Goal: Task Accomplishment & Management: Use online tool/utility

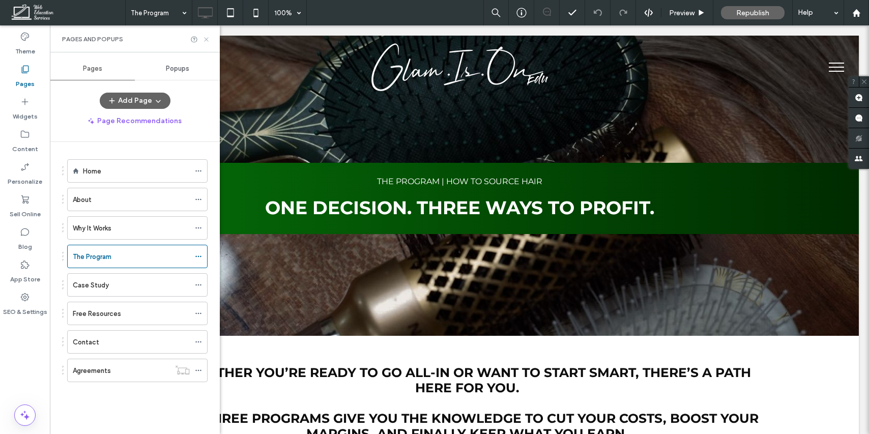
click at [209, 41] on icon at bounding box center [207, 40] width 8 height 8
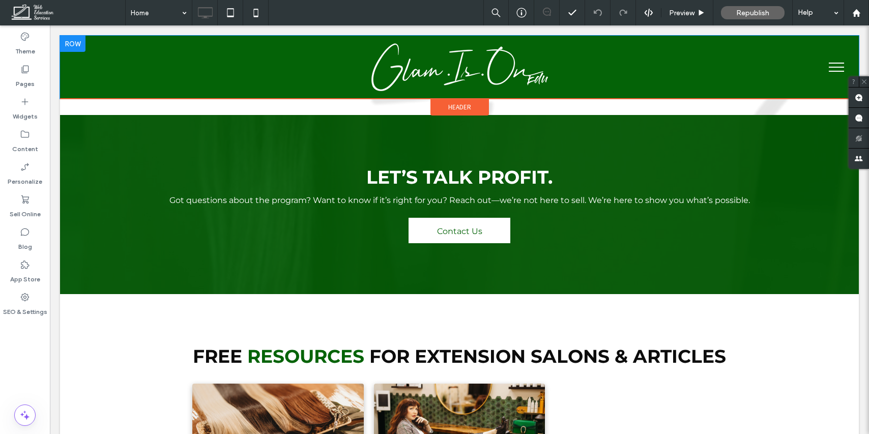
scroll to position [2429, 0]
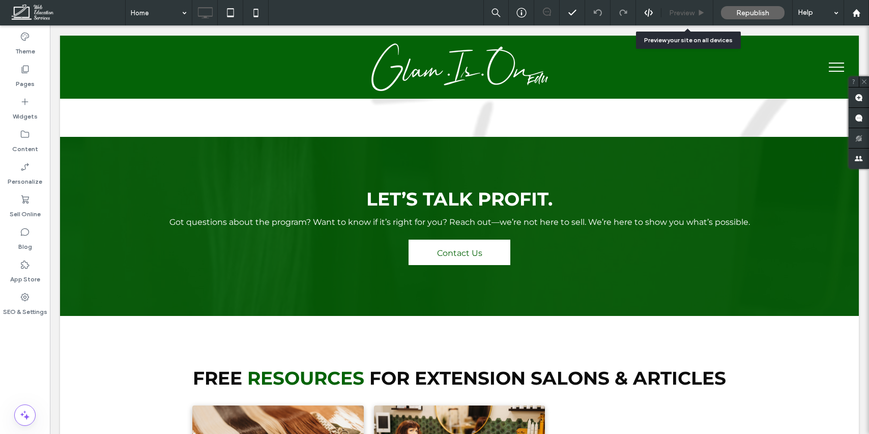
click at [688, 17] on div "Preview" at bounding box center [688, 12] width 52 height 25
click at [683, 9] on span "Preview" at bounding box center [681, 13] width 25 height 9
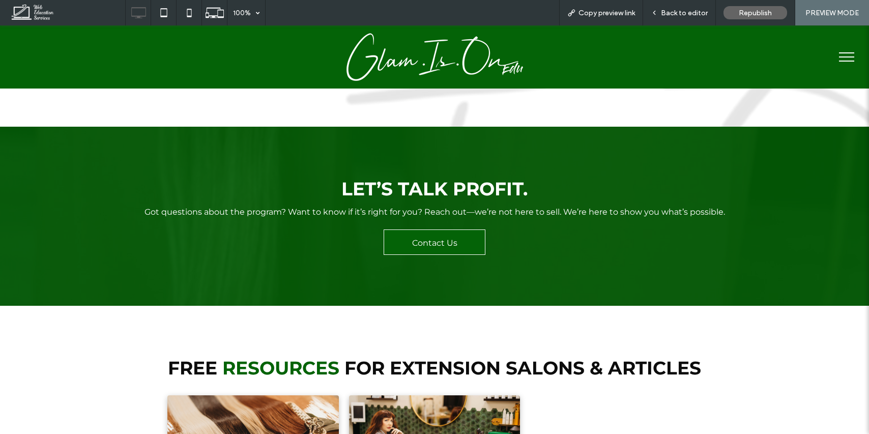
click at [411, 230] on link "Contact Us" at bounding box center [435, 242] width 102 height 25
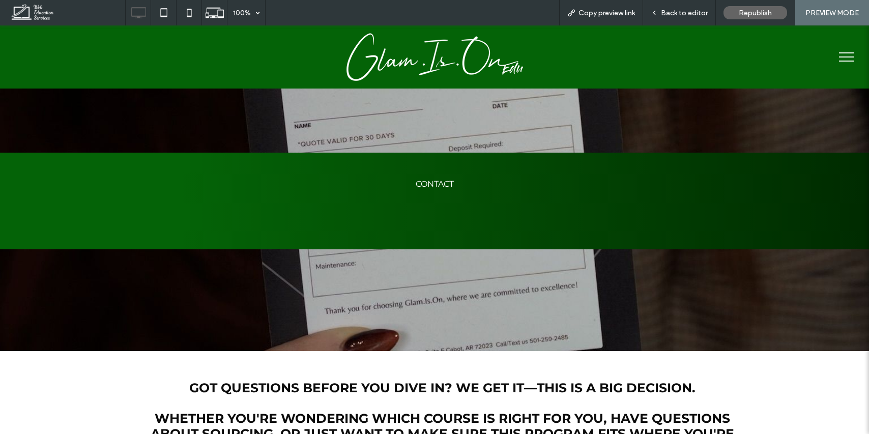
scroll to position [659, 0]
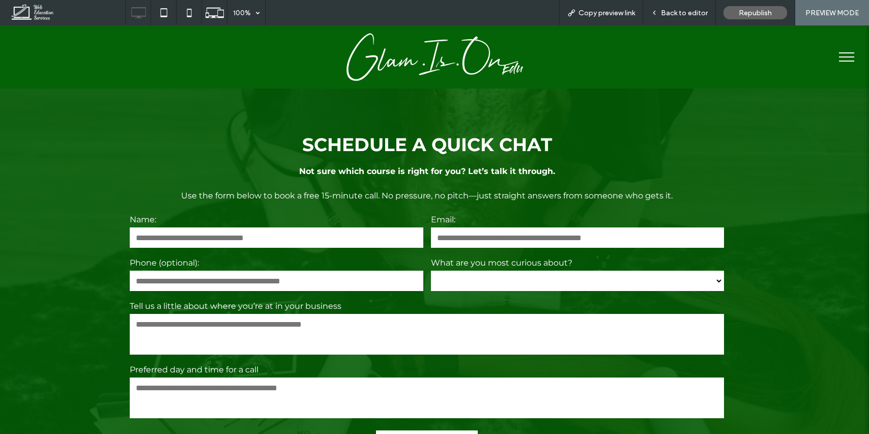
click at [842, 61] on span "menu" at bounding box center [846, 61] width 15 height 1
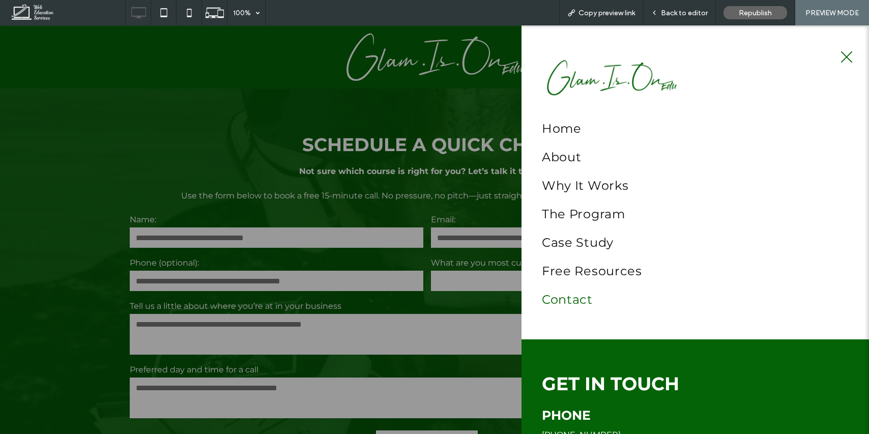
click at [563, 302] on span "Contact" at bounding box center [567, 300] width 51 height 18
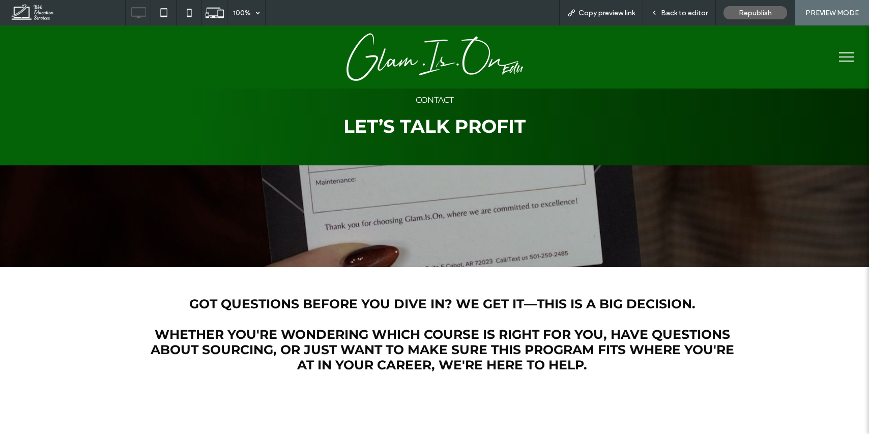
scroll to position [0, 0]
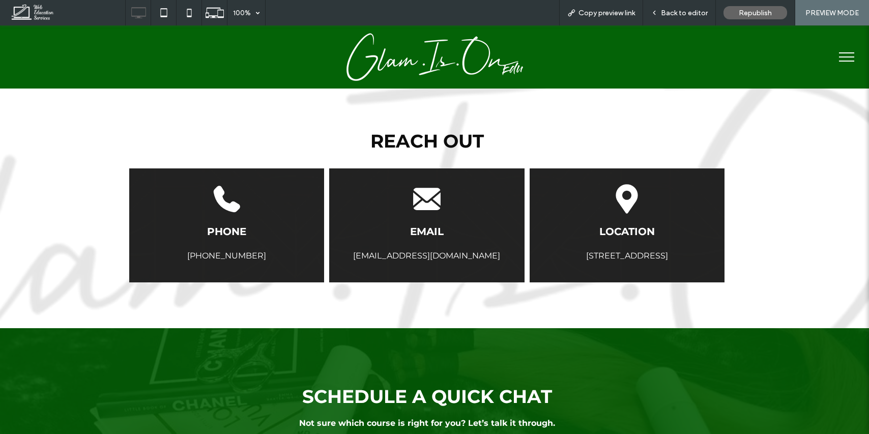
click at [507, 295] on div "REACH OUT A black silhouette of a telephone on a white background. PHONE [PHONE…" at bounding box center [434, 201] width 869 height 253
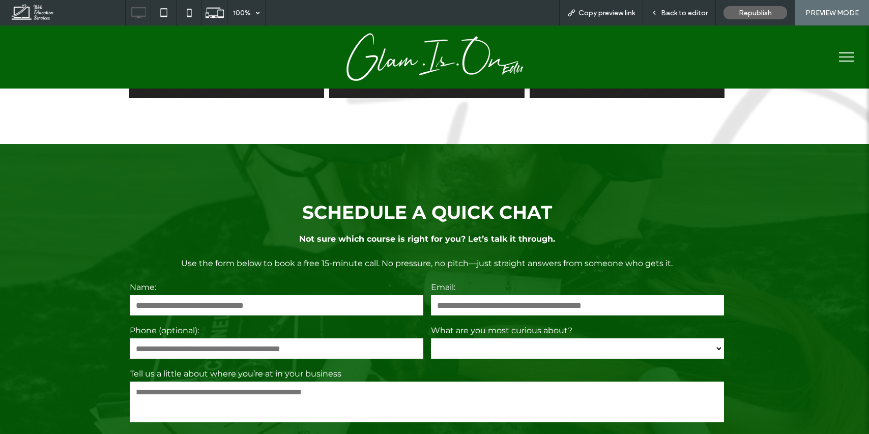
scroll to position [644, 0]
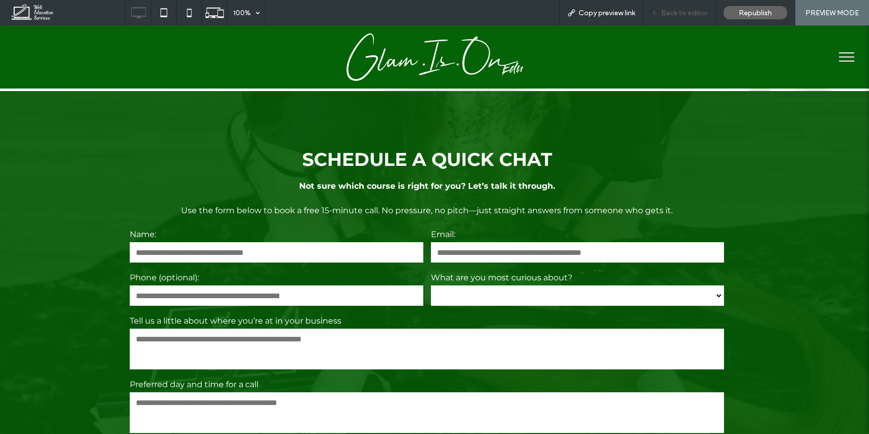
click at [670, 12] on span "Back to editor" at bounding box center [684, 13] width 47 height 9
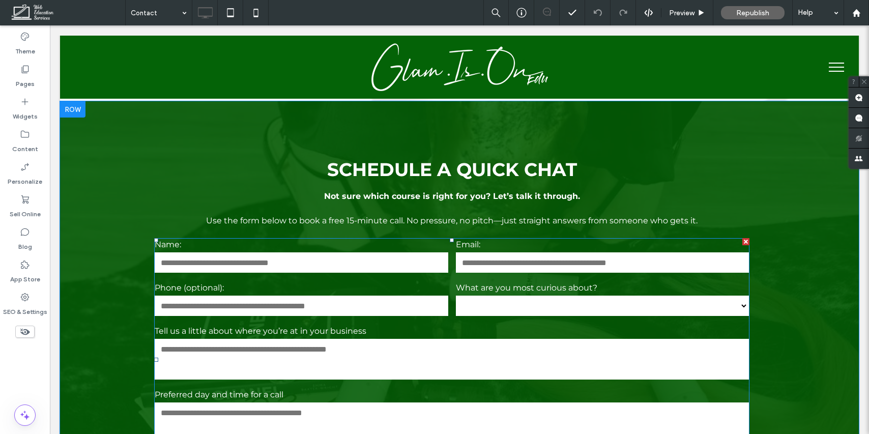
click at [494, 312] on select "**********" at bounding box center [603, 306] width 294 height 20
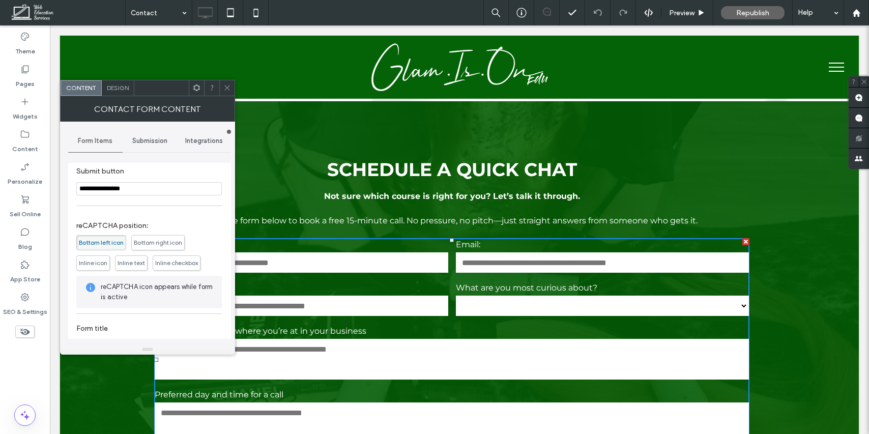
scroll to position [216, 0]
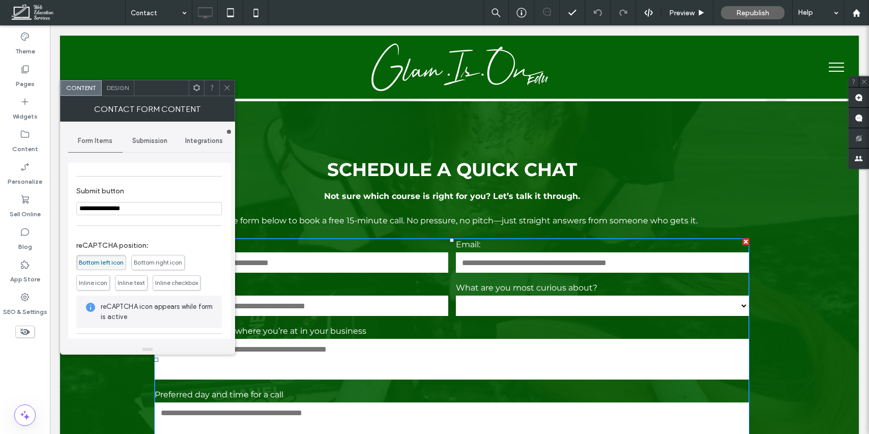
click at [228, 88] on icon at bounding box center [227, 88] width 8 height 8
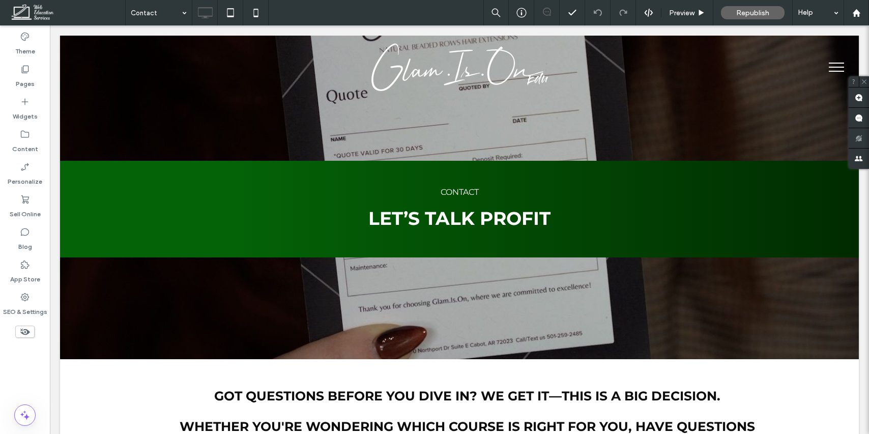
scroll to position [0, 0]
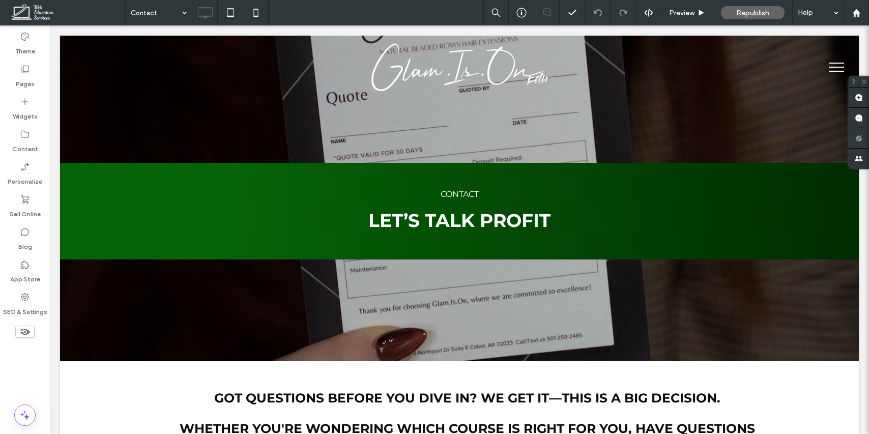
click at [831, 63] on span "menu" at bounding box center [836, 63] width 15 height 1
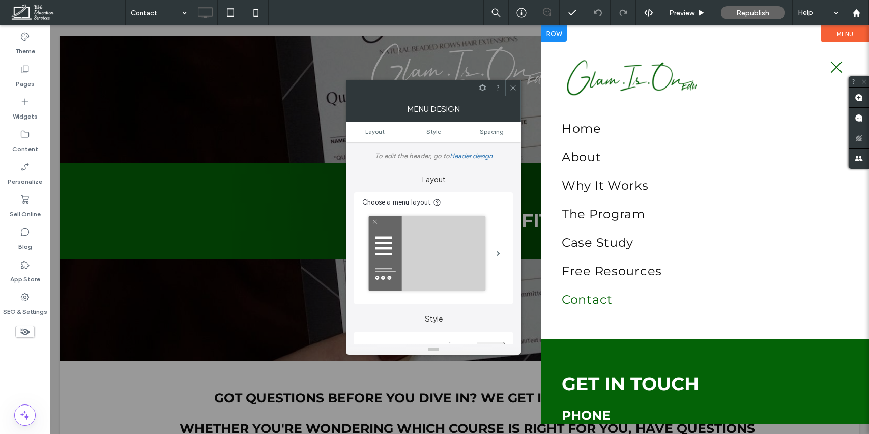
scroll to position [6, 0]
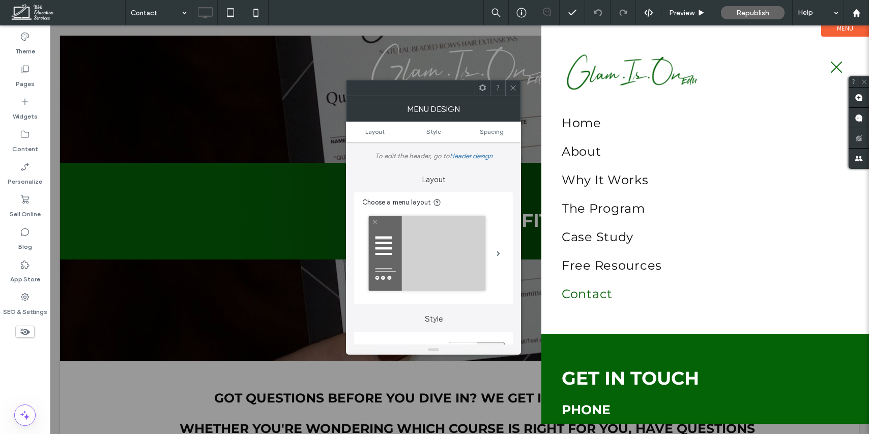
click at [507, 92] on div at bounding box center [512, 87] width 15 height 15
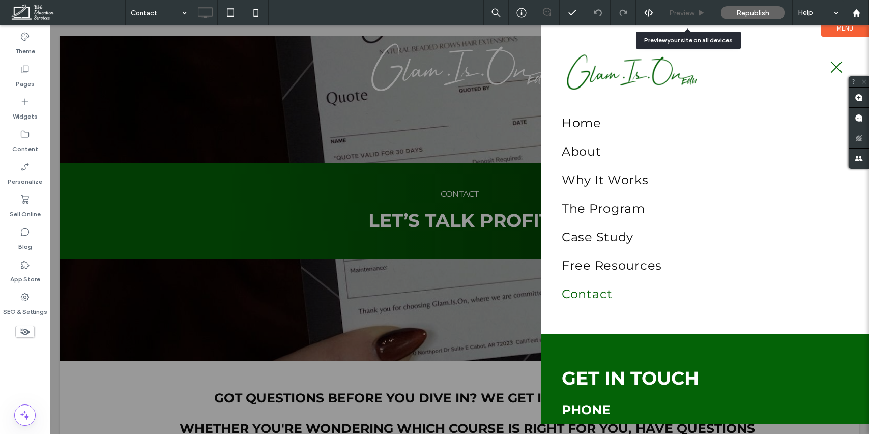
click at [704, 9] on icon at bounding box center [702, 13] width 8 height 8
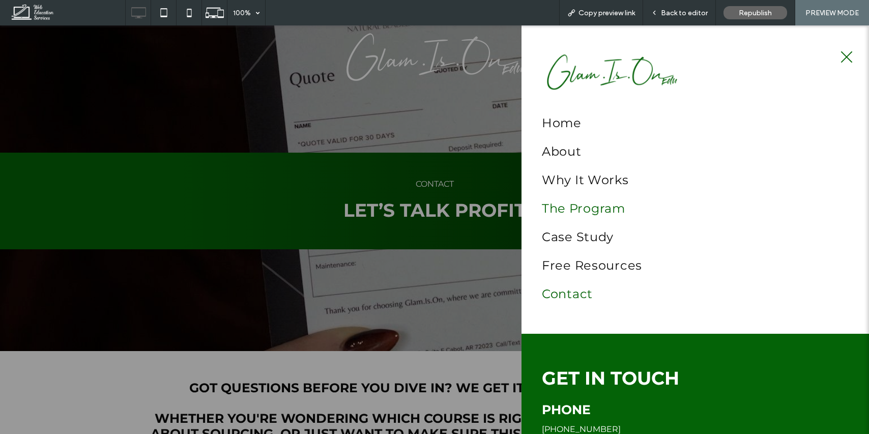
scroll to position [141, 0]
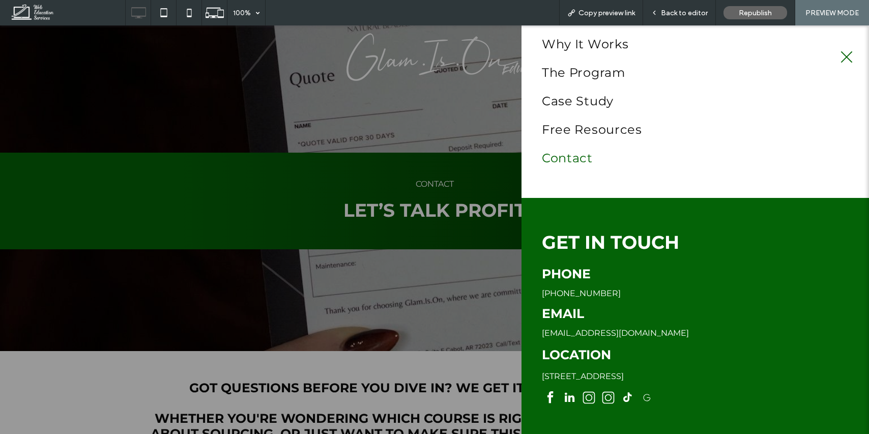
click at [589, 248] on span "GET IN TOUCH" at bounding box center [610, 242] width 137 height 22
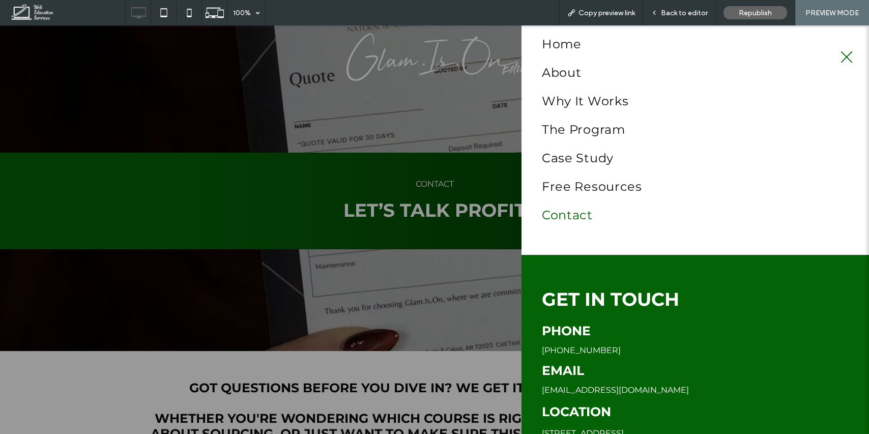
scroll to position [81, 0]
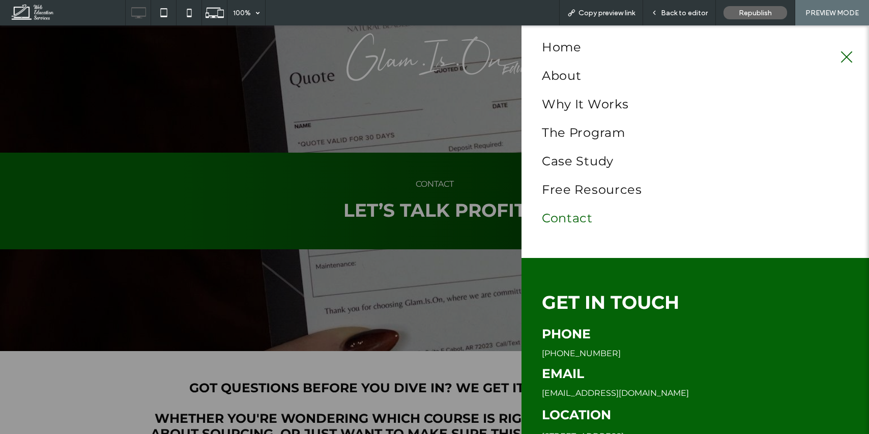
click at [583, 218] on span "Contact" at bounding box center [567, 218] width 51 height 18
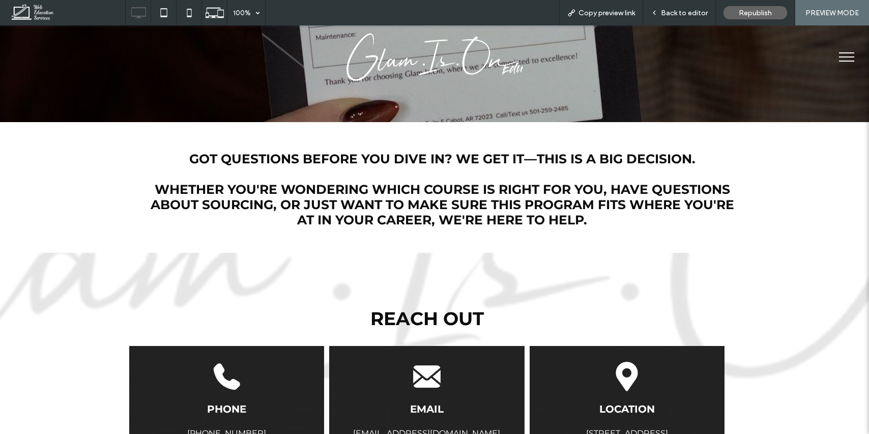
scroll to position [0, 0]
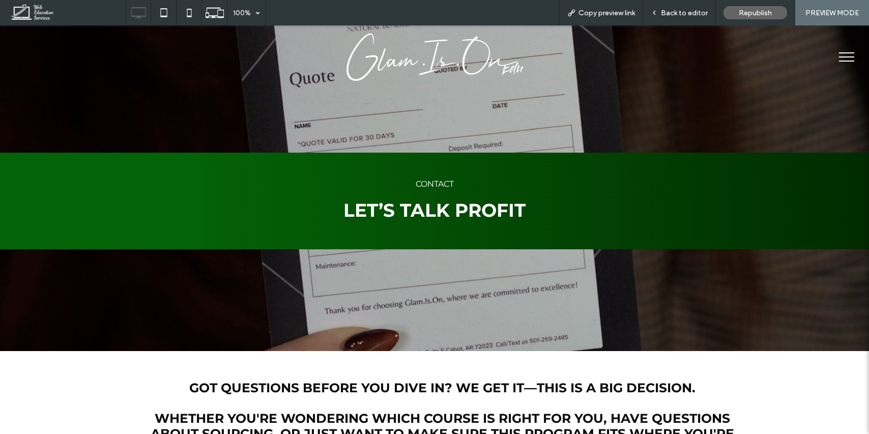
click at [858, 53] on button "menu" at bounding box center [847, 57] width 26 height 26
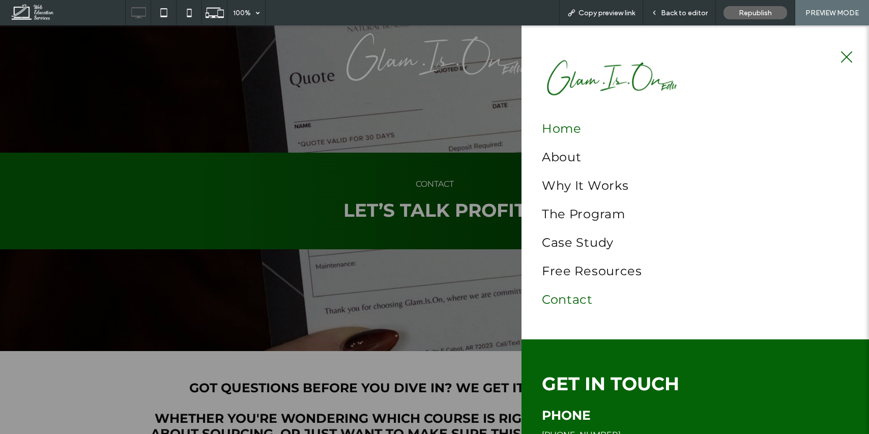
click at [575, 131] on span "Home" at bounding box center [562, 129] width 40 height 18
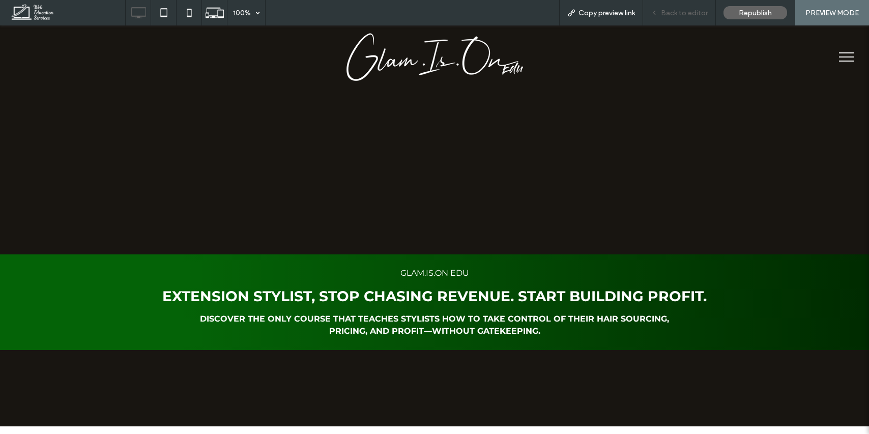
click at [682, 12] on span "Back to editor" at bounding box center [684, 13] width 47 height 9
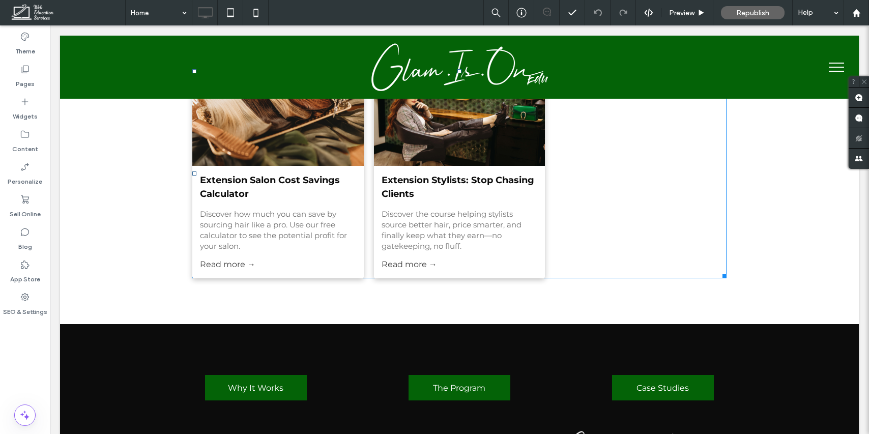
scroll to position [2969, 0]
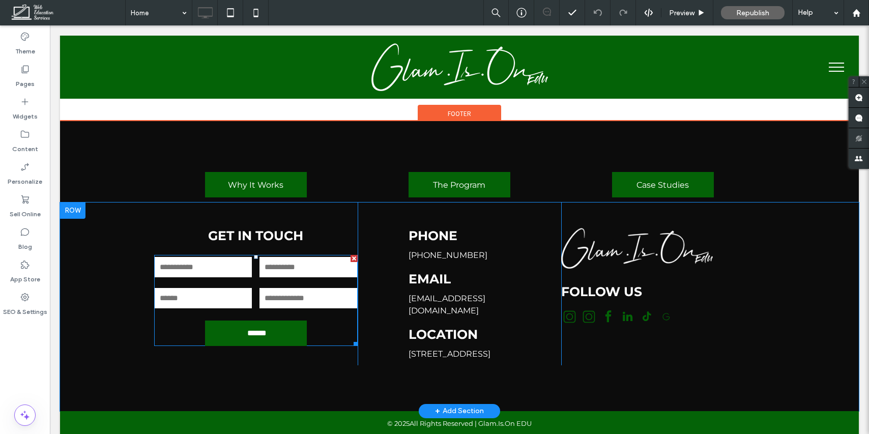
click at [307, 258] on input "text" at bounding box center [308, 267] width 97 height 20
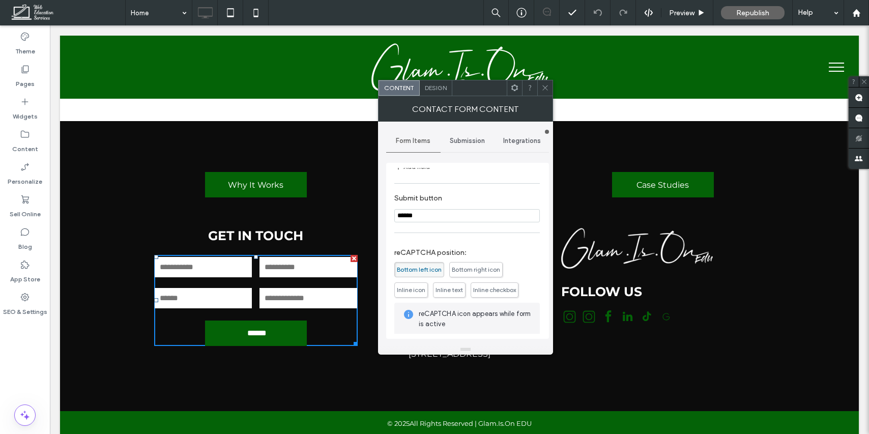
scroll to position [206, 0]
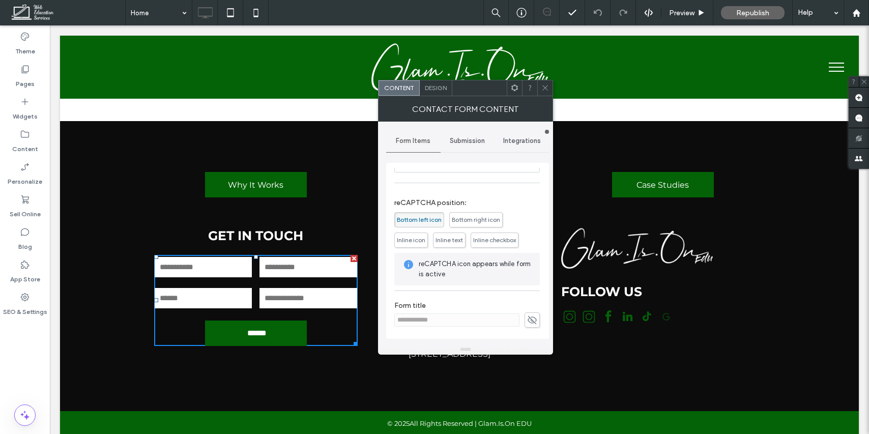
click at [543, 86] on icon at bounding box center [545, 88] width 8 height 8
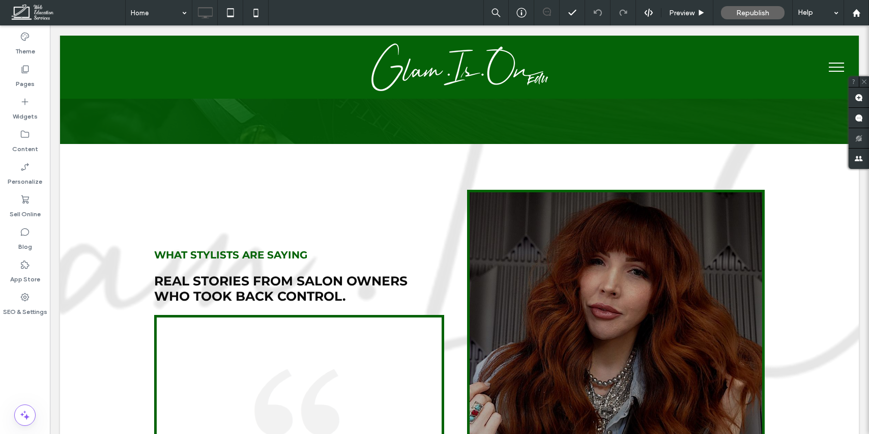
scroll to position [1973, 0]
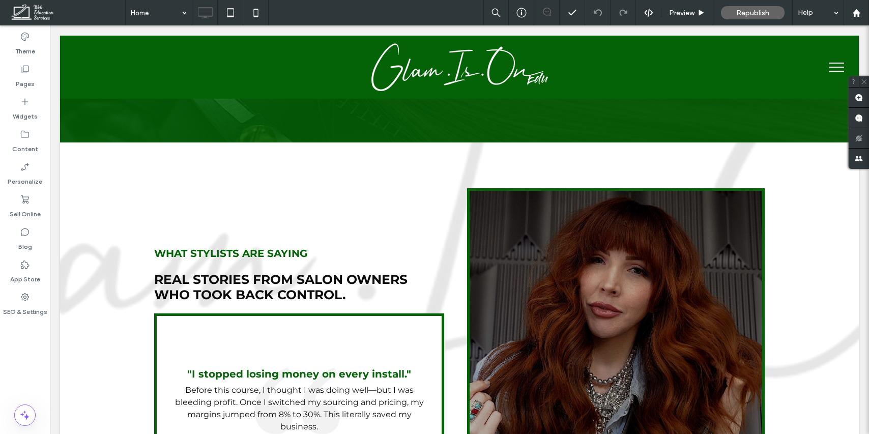
click at [831, 71] on span "menu" at bounding box center [836, 71] width 15 height 1
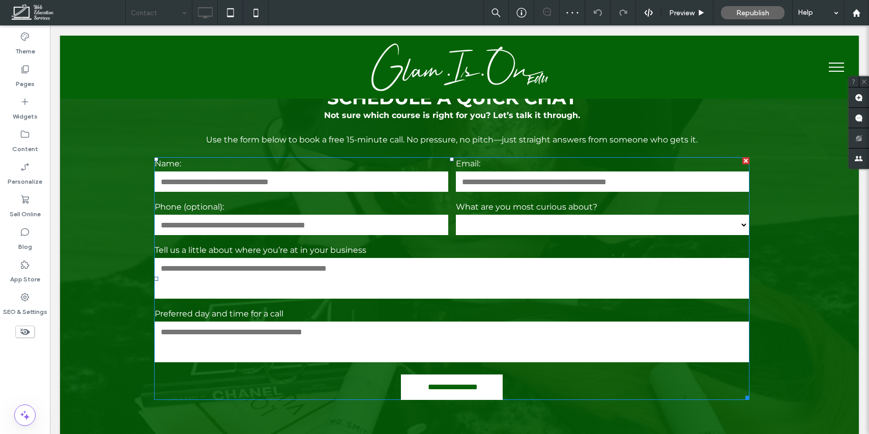
scroll to position [735, 0]
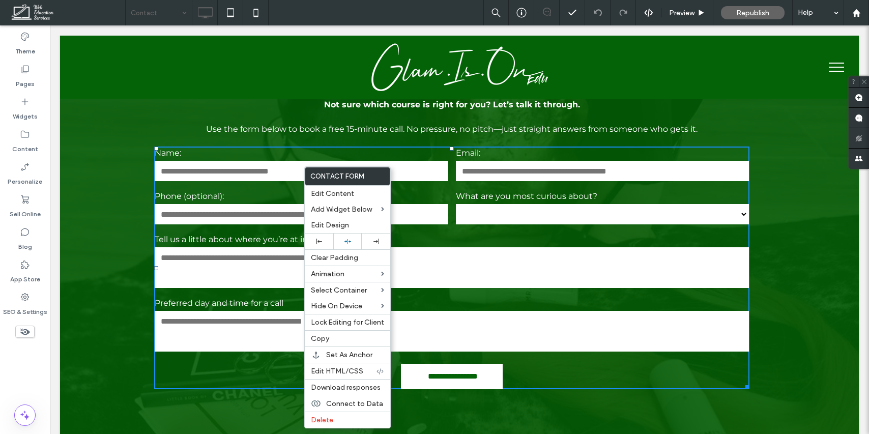
click at [180, 111] on p "Not sure which course is right for you? Let’s talk it through." at bounding box center [451, 105] width 595 height 12
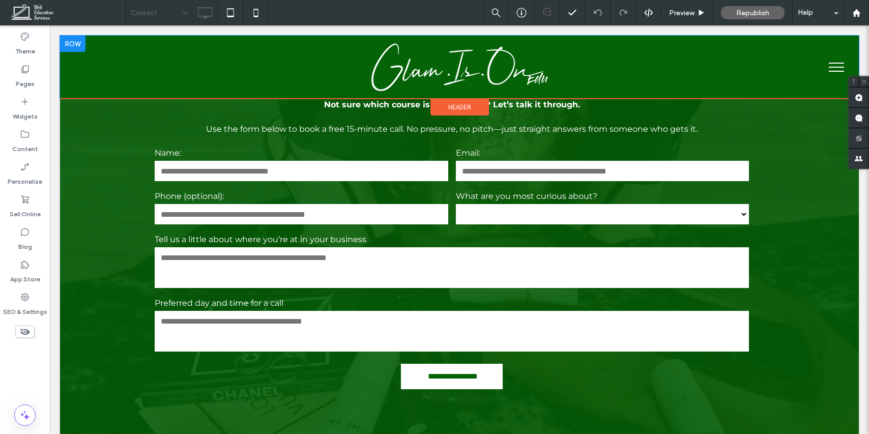
scroll to position [708, 0]
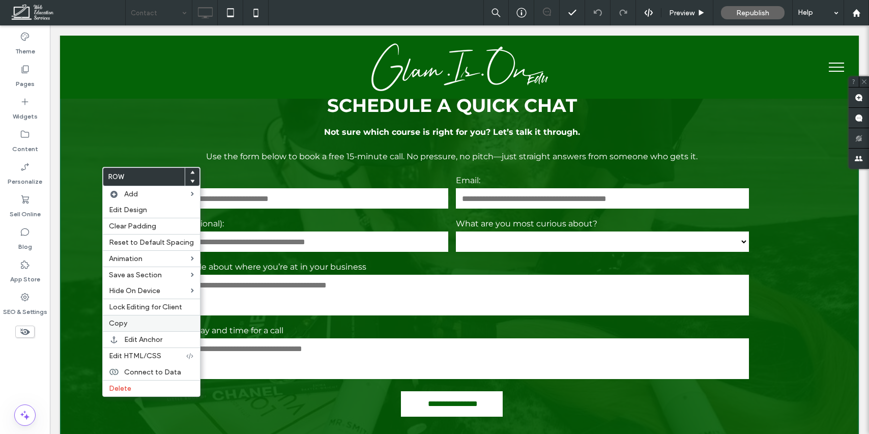
click at [129, 322] on label "Copy" at bounding box center [151, 323] width 85 height 9
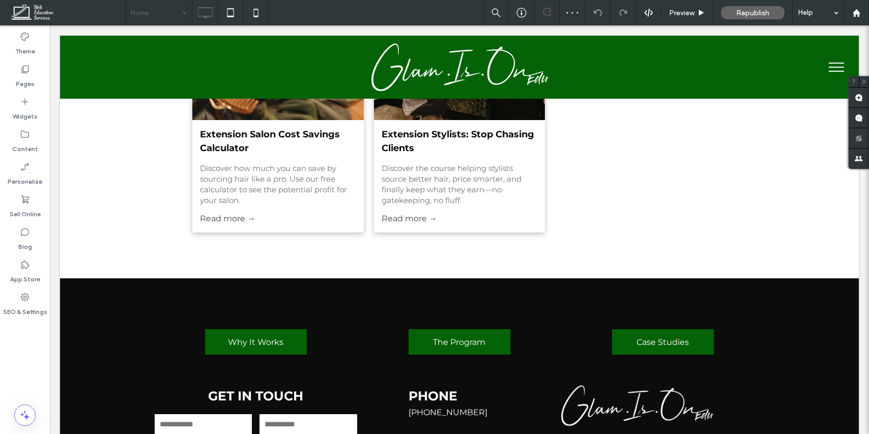
scroll to position [2810, 0]
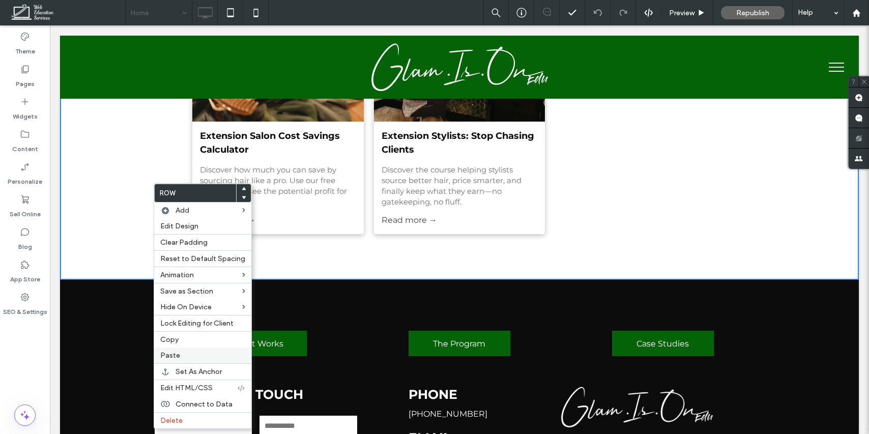
click at [182, 351] on label "Paste" at bounding box center [202, 355] width 85 height 9
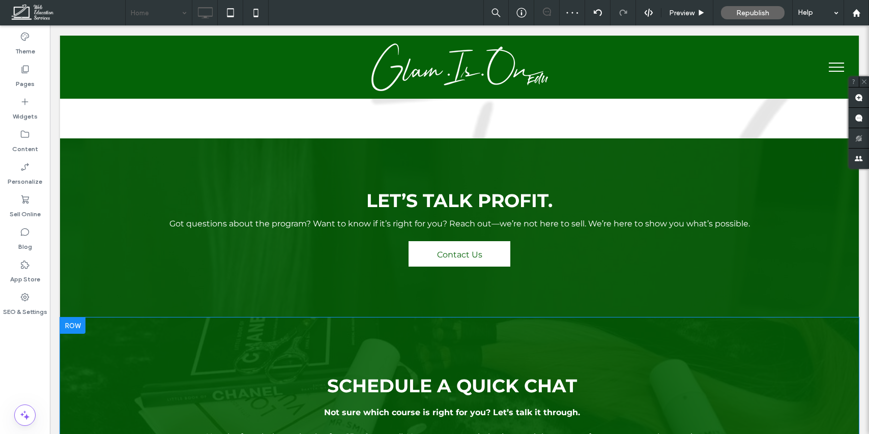
scroll to position [2487, 0]
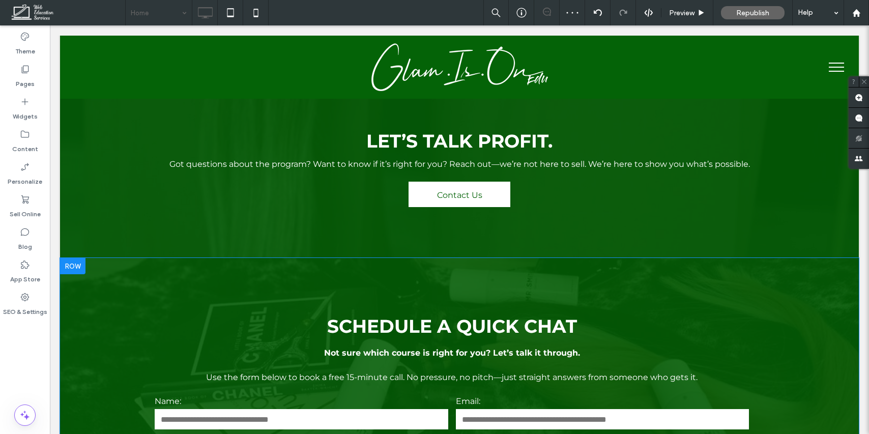
click at [81, 258] on div at bounding box center [72, 266] width 25 height 16
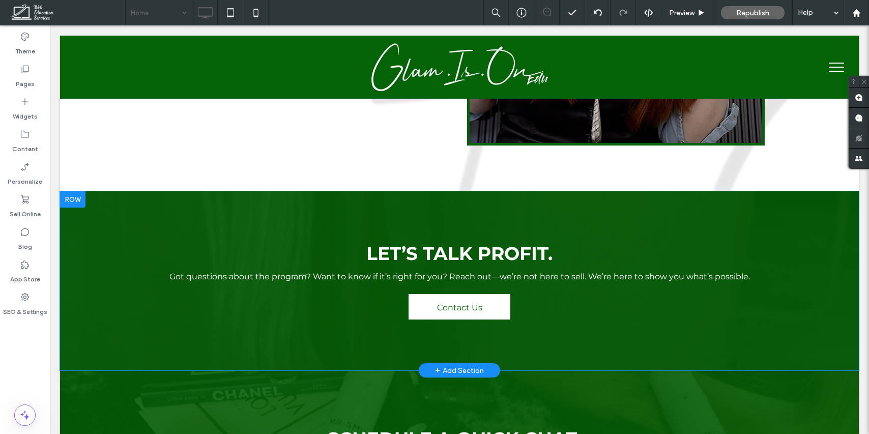
scroll to position [2374, 0]
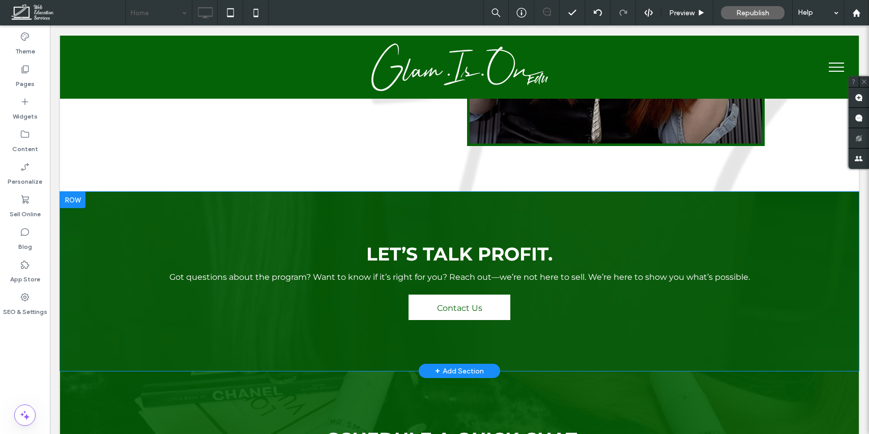
click at [72, 192] on div at bounding box center [72, 200] width 25 height 16
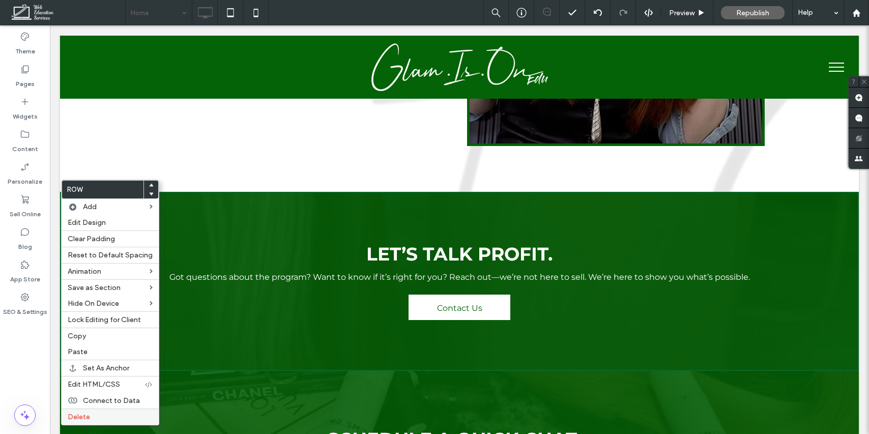
click at [82, 418] on span "Delete" at bounding box center [79, 417] width 22 height 9
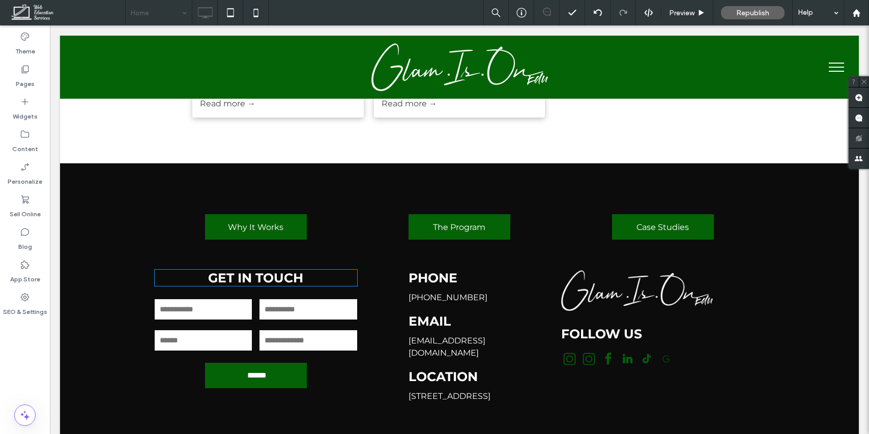
scroll to position [3170, 0]
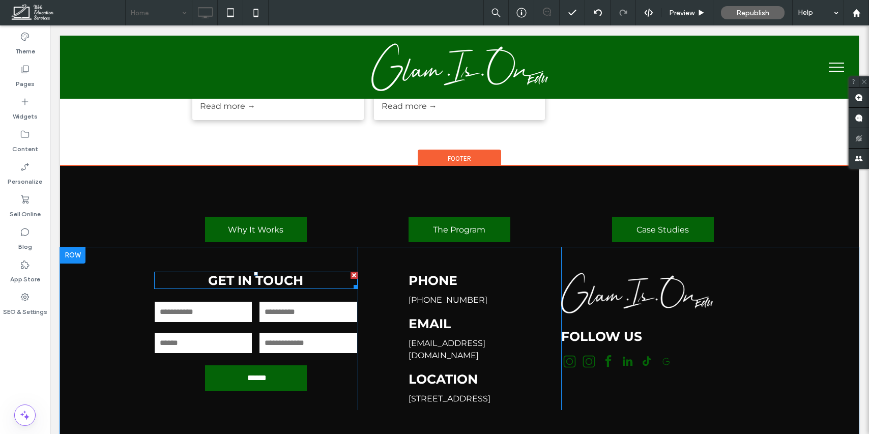
click at [246, 273] on span "GET IN TOUCH" at bounding box center [255, 280] width 95 height 15
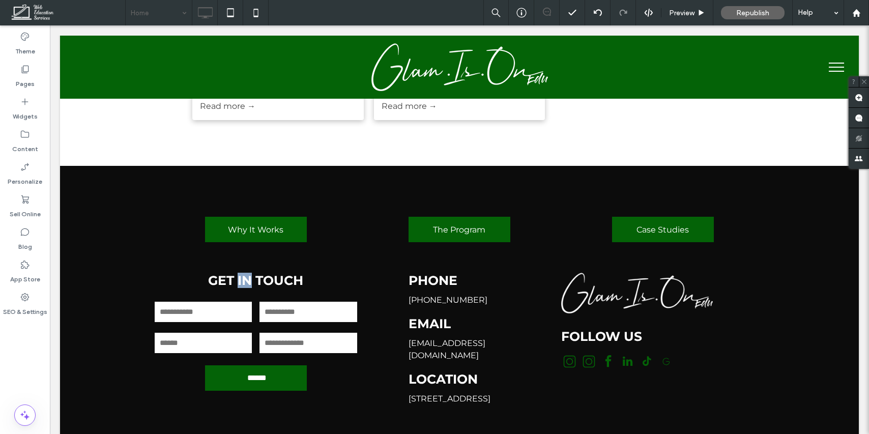
click at [246, 273] on span "GET IN TOUCH" at bounding box center [255, 280] width 95 height 15
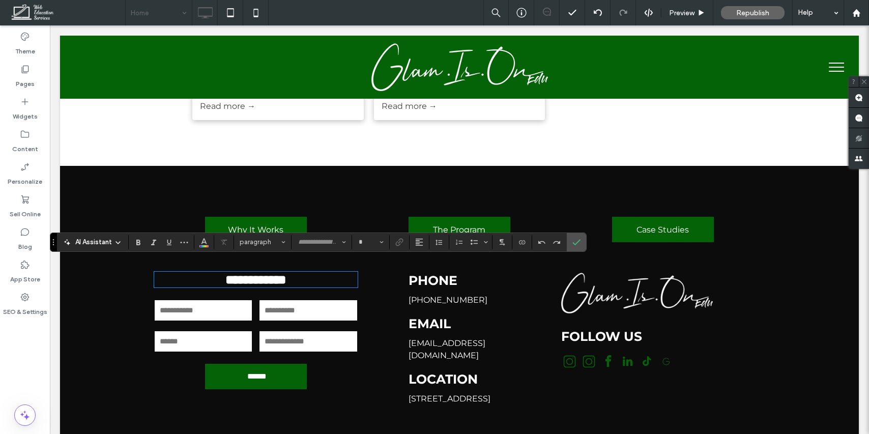
type input "**********"
type input "**"
click at [304, 348] on form "First Name: Last Name: Email: Phone Number: ******" at bounding box center [256, 343] width 204 height 91
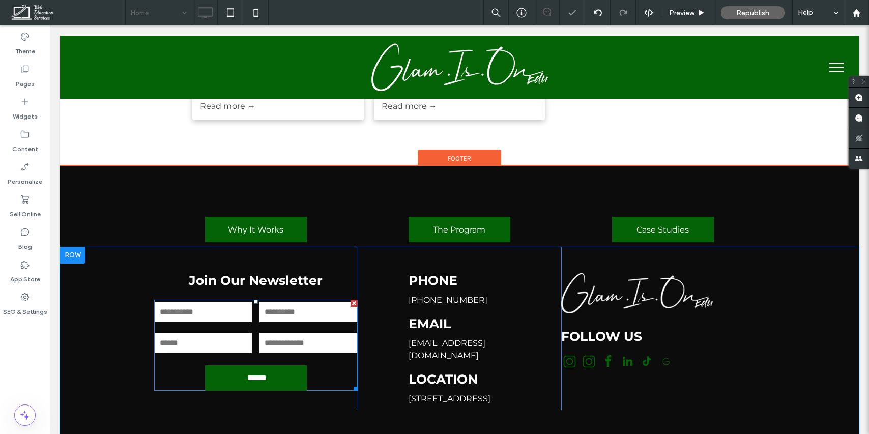
click at [320, 349] on form "First Name: Last Name: Email: Phone Number: ******" at bounding box center [256, 345] width 204 height 91
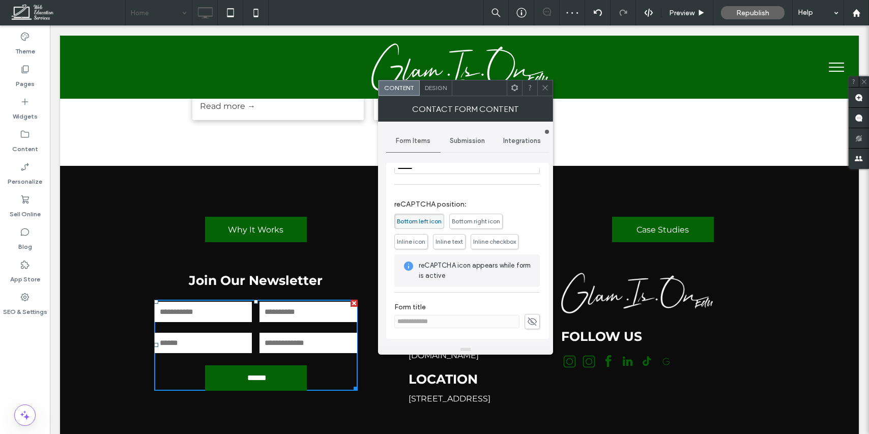
scroll to position [206, 0]
click at [528, 320] on icon at bounding box center [532, 319] width 10 height 11
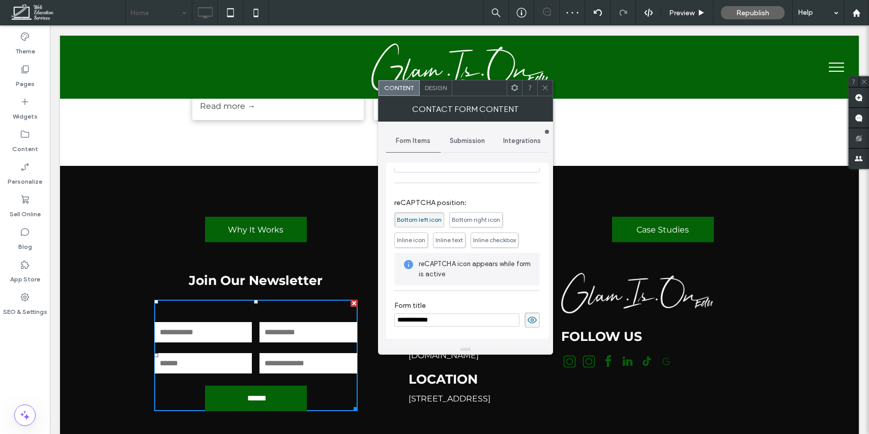
click at [494, 320] on input "**********" at bounding box center [456, 319] width 125 height 13
type input "**********"
click at [530, 322] on icon at bounding box center [532, 319] width 10 height 11
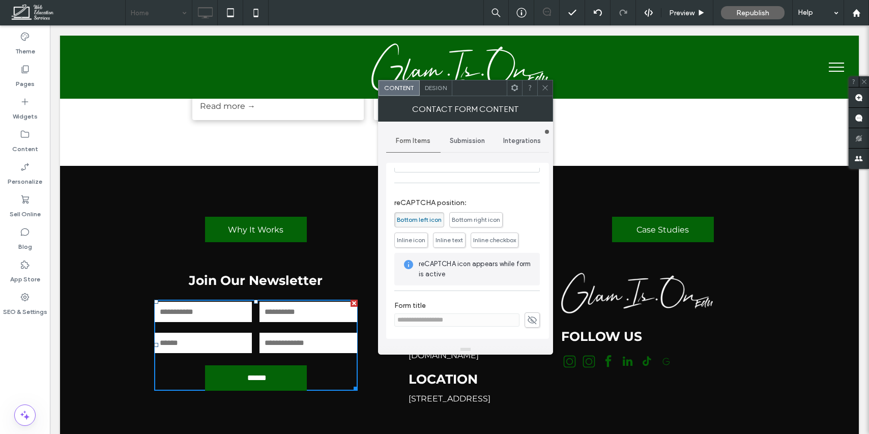
click at [547, 84] on icon at bounding box center [545, 88] width 8 height 8
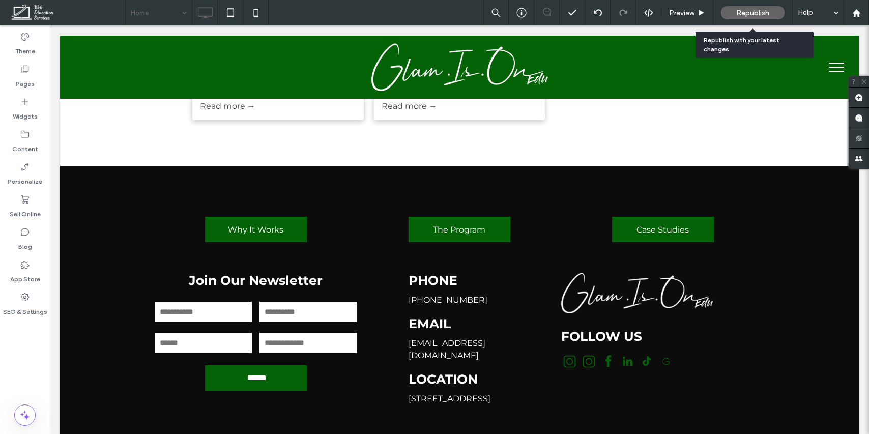
click at [771, 9] on div "Republish" at bounding box center [753, 12] width 64 height 13
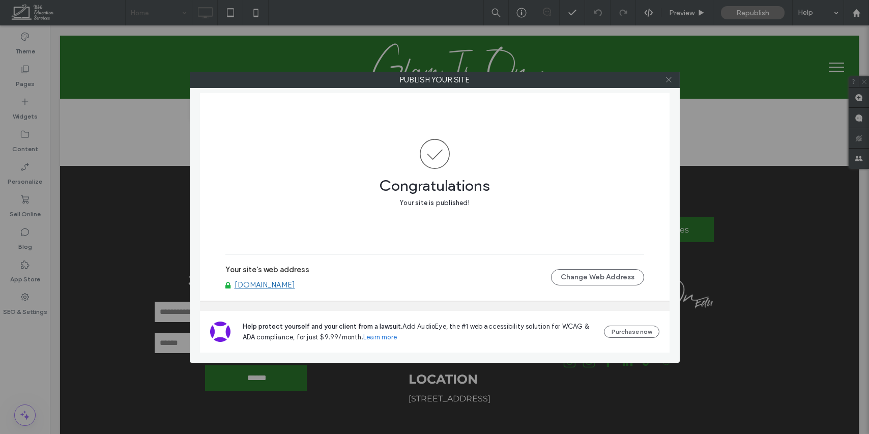
click at [669, 83] on span at bounding box center [669, 79] width 8 height 15
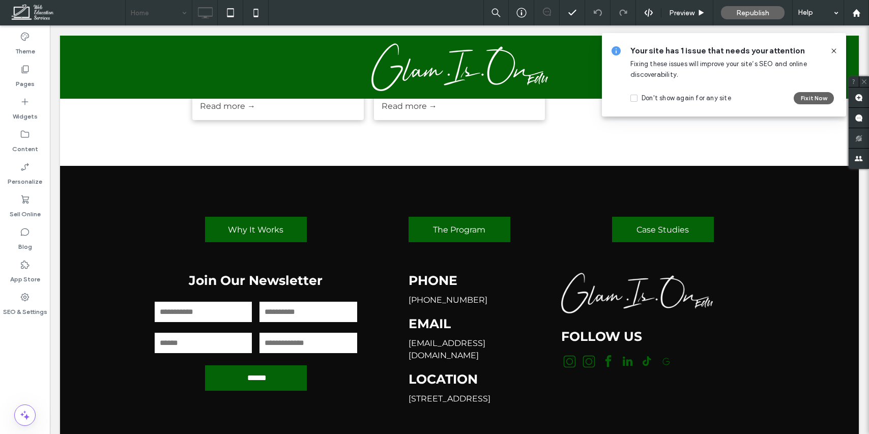
click at [836, 53] on icon at bounding box center [834, 51] width 8 height 8
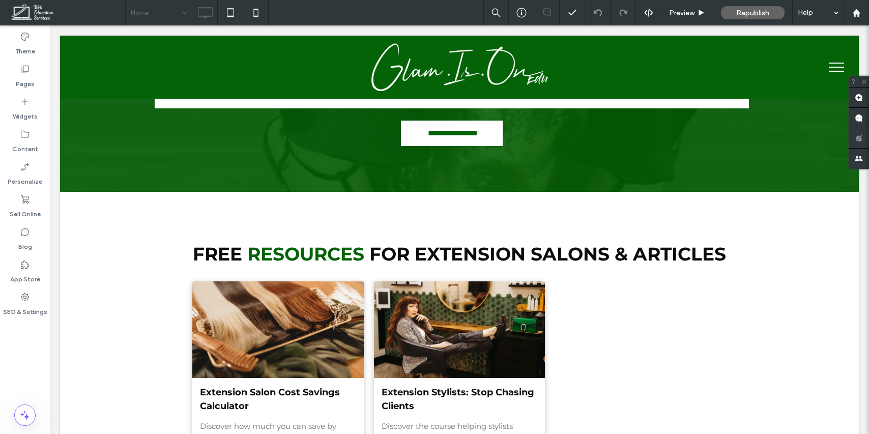
scroll to position [2666, 0]
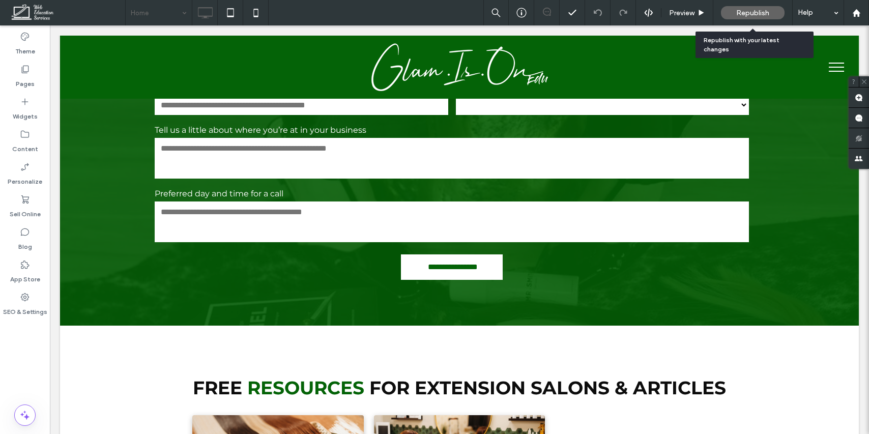
click at [754, 13] on span "Republish" at bounding box center [752, 13] width 33 height 9
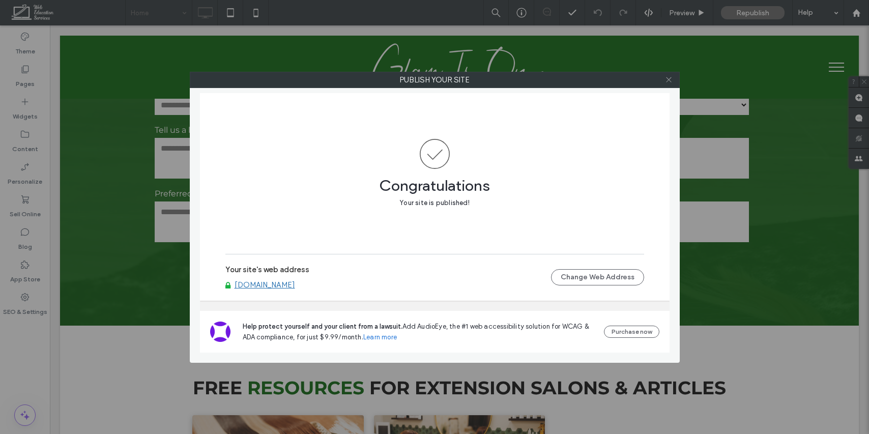
click at [668, 80] on use at bounding box center [668, 79] width 5 height 5
